Goal: Download file/media

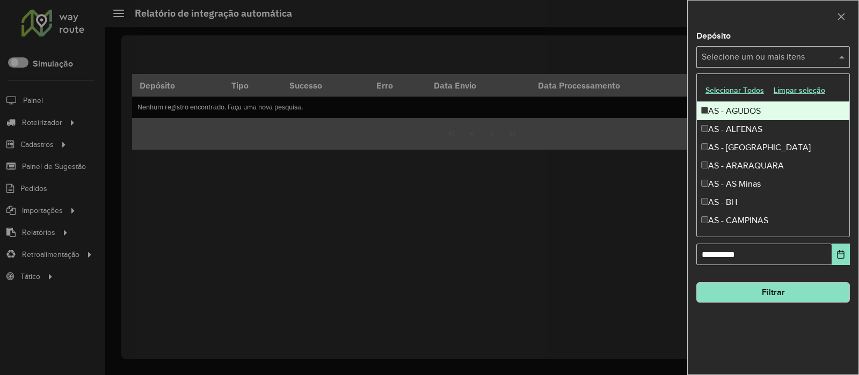
click at [726, 88] on button "Selecionar Todos" at bounding box center [734, 90] width 68 height 17
click at [746, 20] on div at bounding box center [773, 17] width 171 height 32
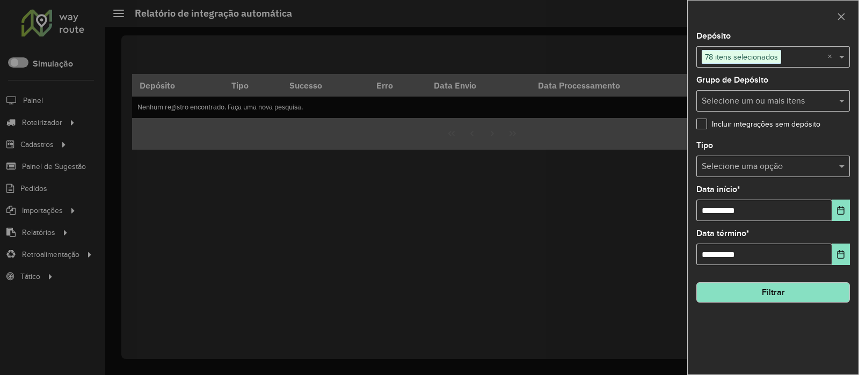
click at [764, 169] on input "text" at bounding box center [761, 166] width 121 height 13
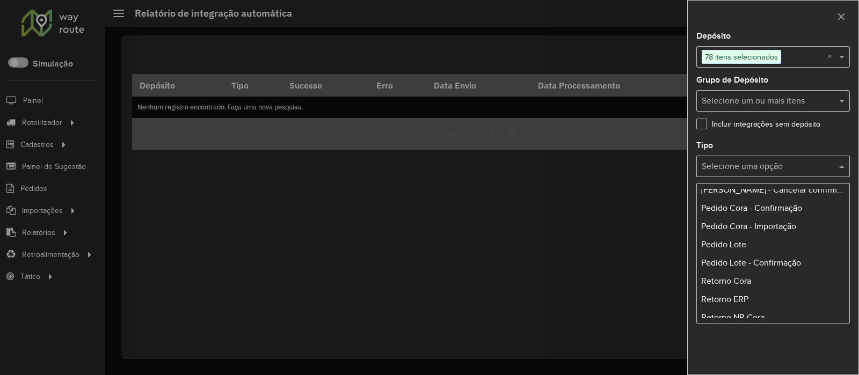
scroll to position [201, 0]
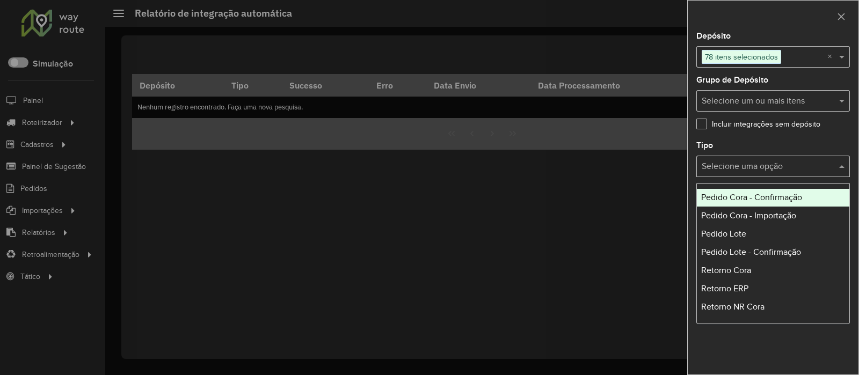
click at [768, 196] on span "Pedido Cora - Confirmação" at bounding box center [751, 197] width 101 height 9
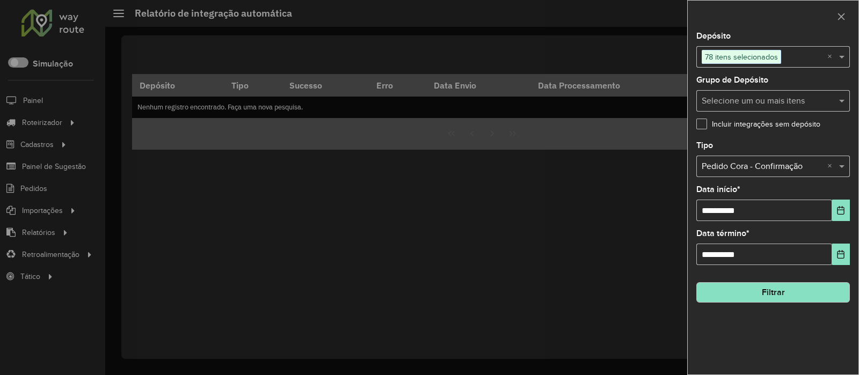
click at [778, 292] on button "Filtrar" at bounding box center [773, 292] width 154 height 20
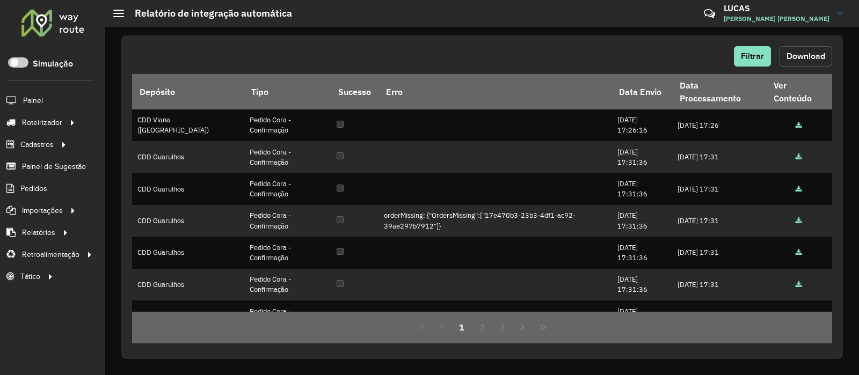
click at [811, 60] on button "Download" at bounding box center [805, 56] width 53 height 20
click at [743, 59] on span "Filtrar" at bounding box center [752, 56] width 23 height 9
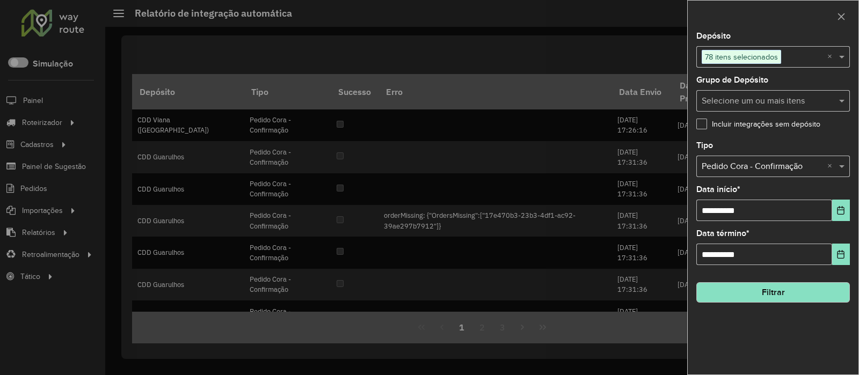
click at [811, 165] on input "text" at bounding box center [761, 166] width 121 height 13
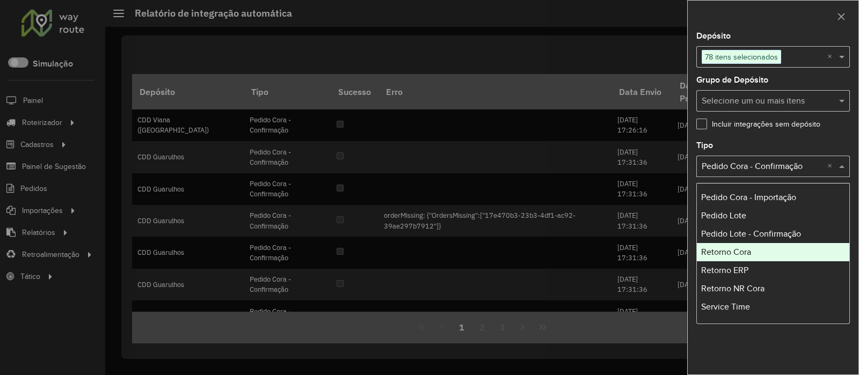
click at [764, 255] on div "Retorno Cora" at bounding box center [773, 252] width 152 height 18
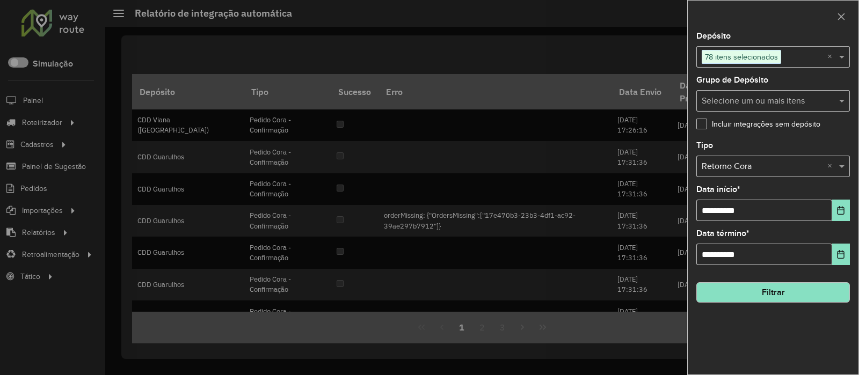
click at [768, 293] on button "Filtrar" at bounding box center [773, 292] width 154 height 20
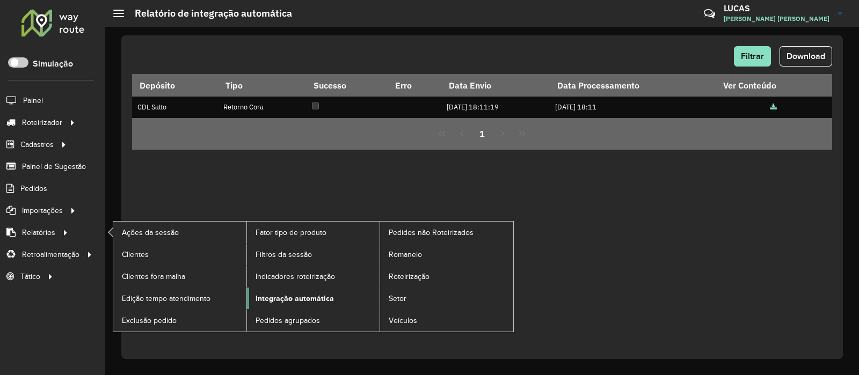
click at [284, 296] on span "Integração automática" at bounding box center [294, 298] width 78 height 11
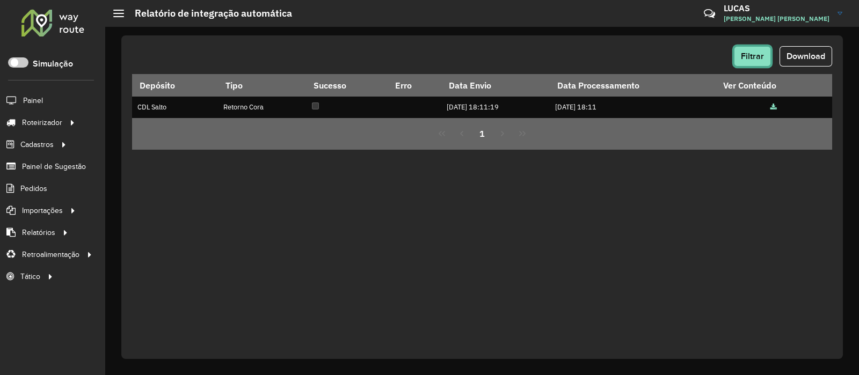
click at [762, 60] on span "Filtrar" at bounding box center [752, 56] width 23 height 9
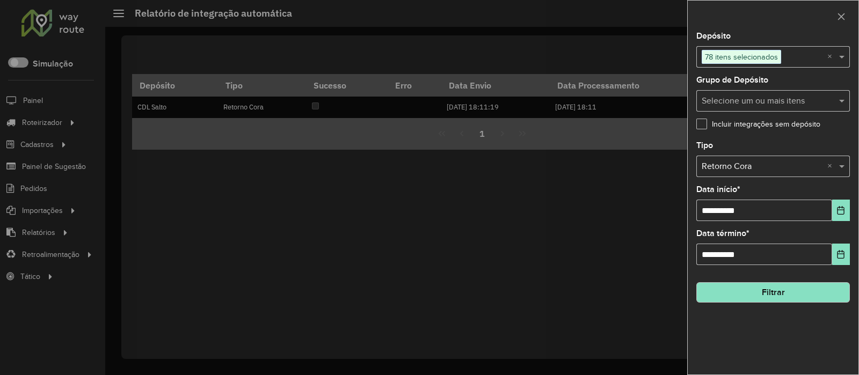
click at [472, 230] on div at bounding box center [429, 187] width 859 height 375
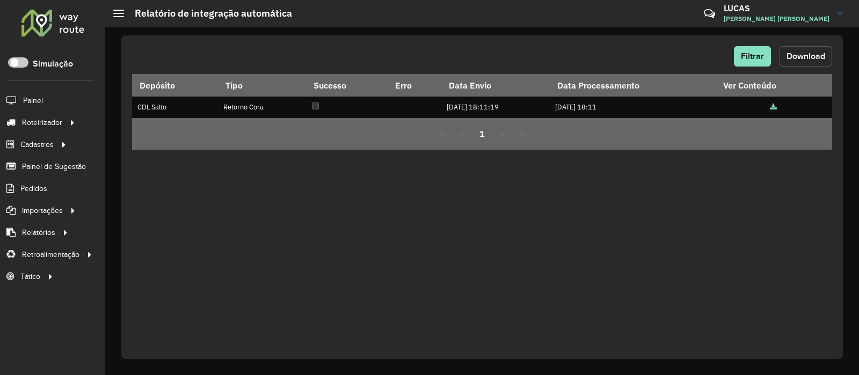
click at [796, 52] on span "Download" at bounding box center [805, 56] width 39 height 9
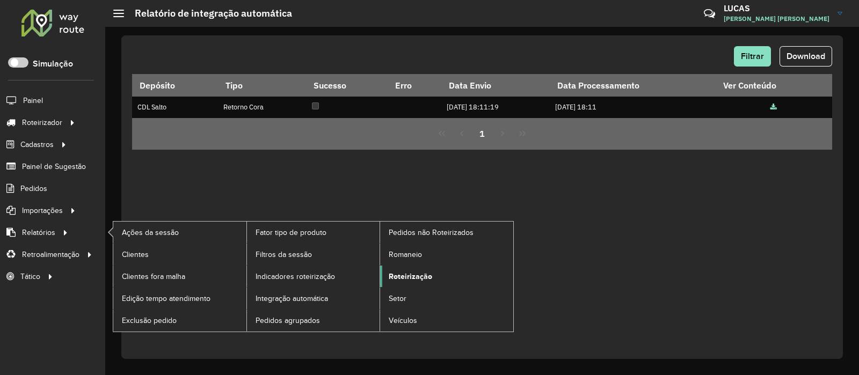
click at [413, 275] on span "Roteirização" at bounding box center [410, 276] width 43 height 11
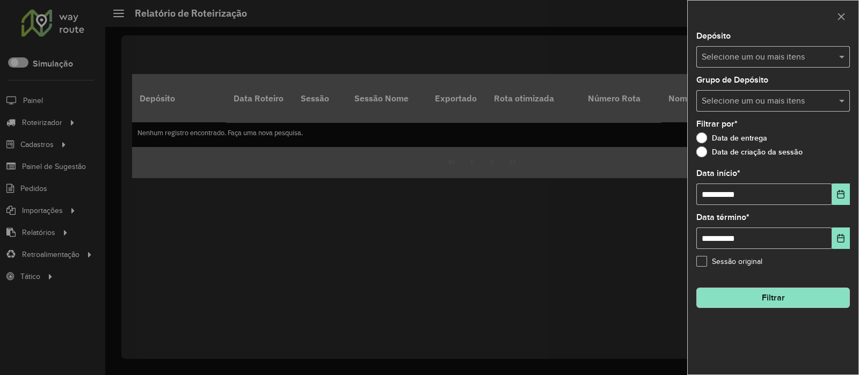
click at [716, 57] on input "text" at bounding box center [767, 57] width 137 height 13
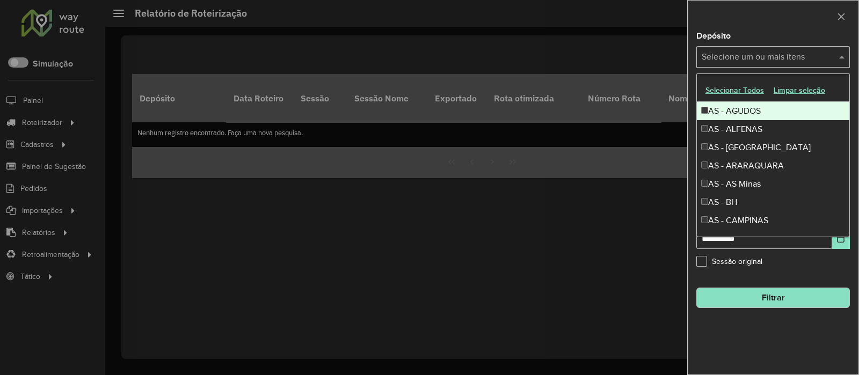
click at [720, 92] on button "Selecionar Todos" at bounding box center [734, 90] width 68 height 17
click at [747, 17] on div at bounding box center [773, 17] width 171 height 32
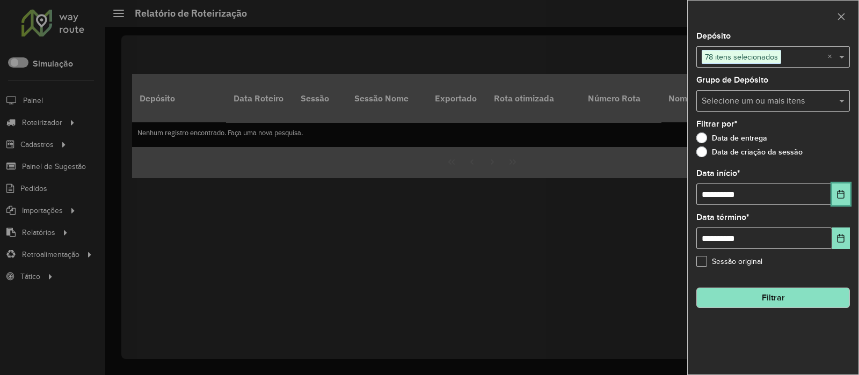
click at [842, 194] on icon "Choose Date" at bounding box center [840, 194] width 7 height 9
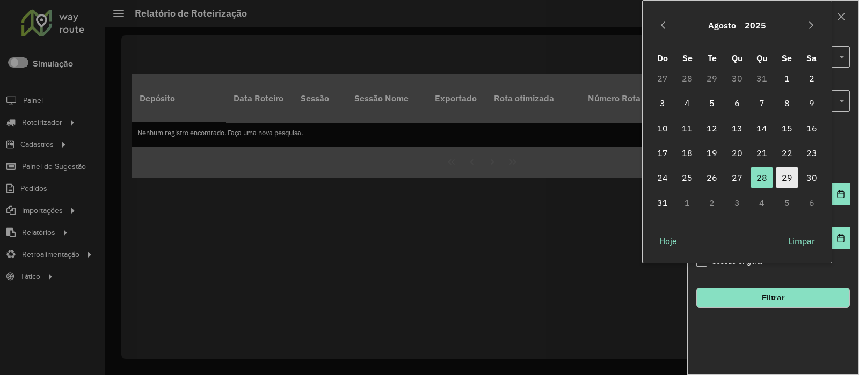
click at [780, 172] on span "29" at bounding box center [786, 177] width 21 height 21
type input "**********"
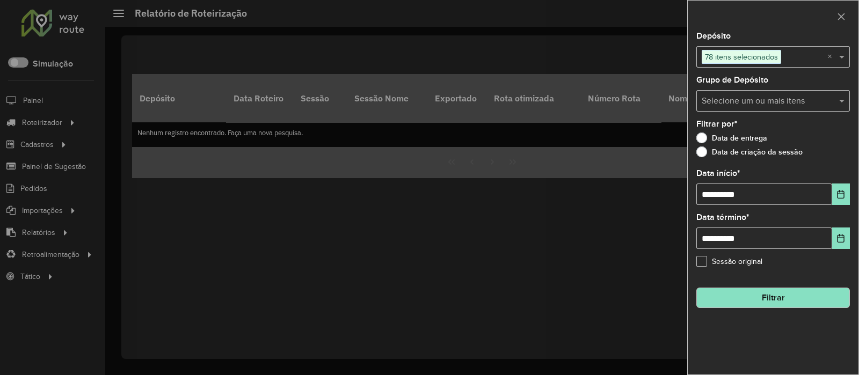
click at [740, 296] on button "Filtrar" at bounding box center [773, 298] width 154 height 20
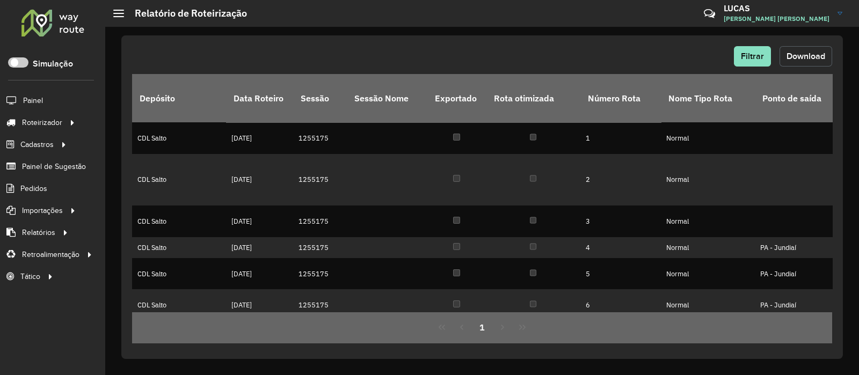
click at [821, 57] on span "Download" at bounding box center [805, 56] width 39 height 9
